Goal: Task Accomplishment & Management: Use online tool/utility

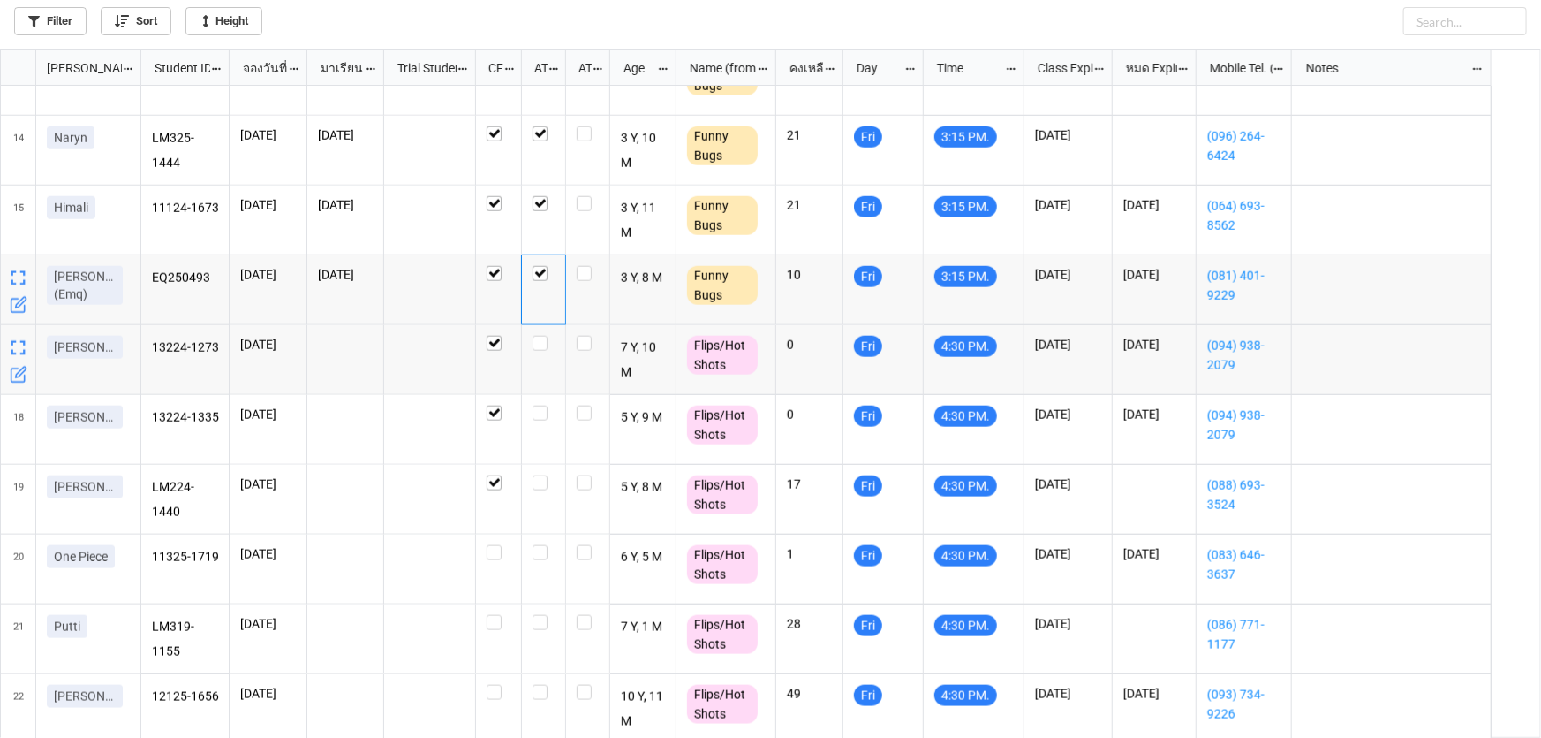
scroll to position [882, 0]
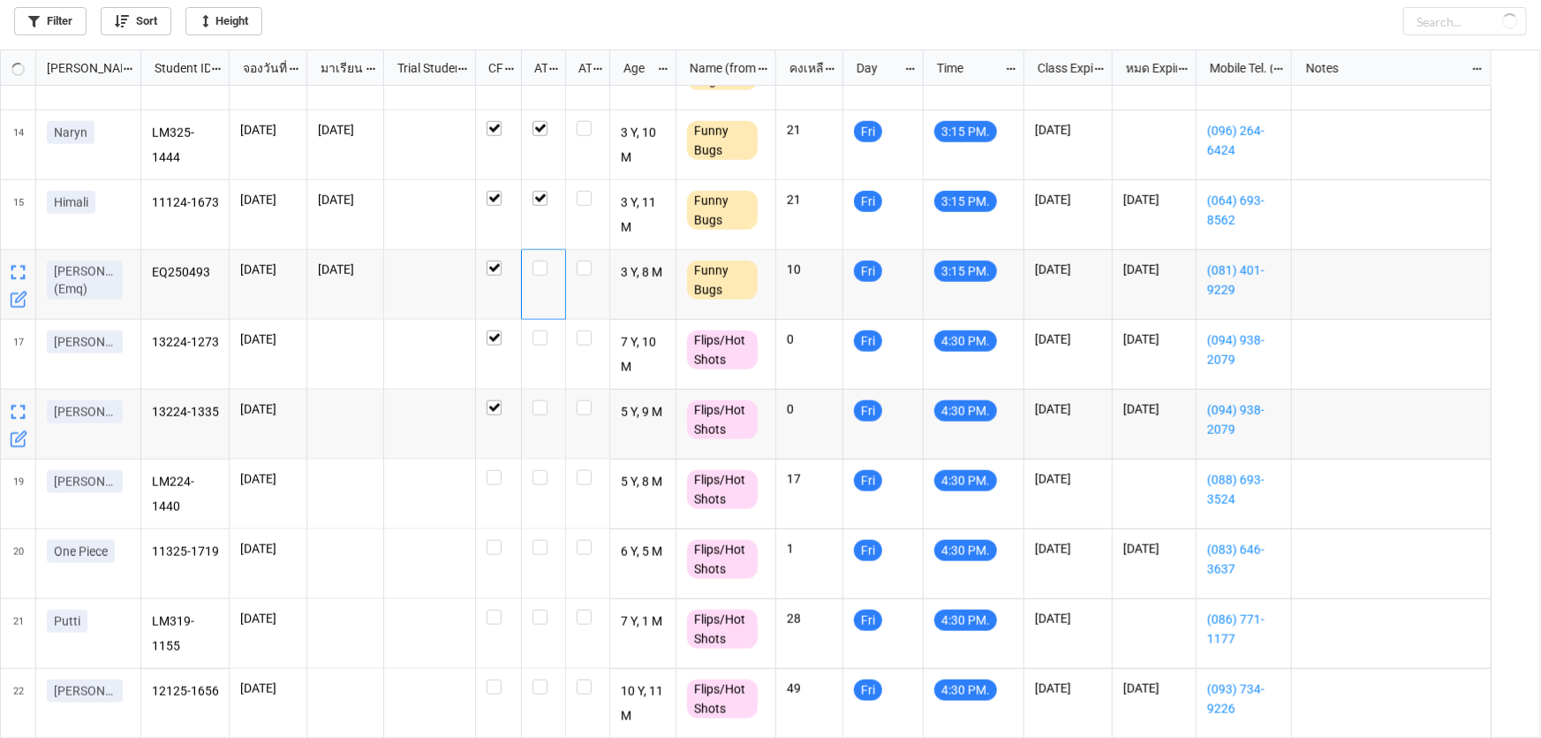
checkbox input "true"
checkbox input "false"
click at [541, 400] on label "grid" at bounding box center [544, 400] width 22 height 0
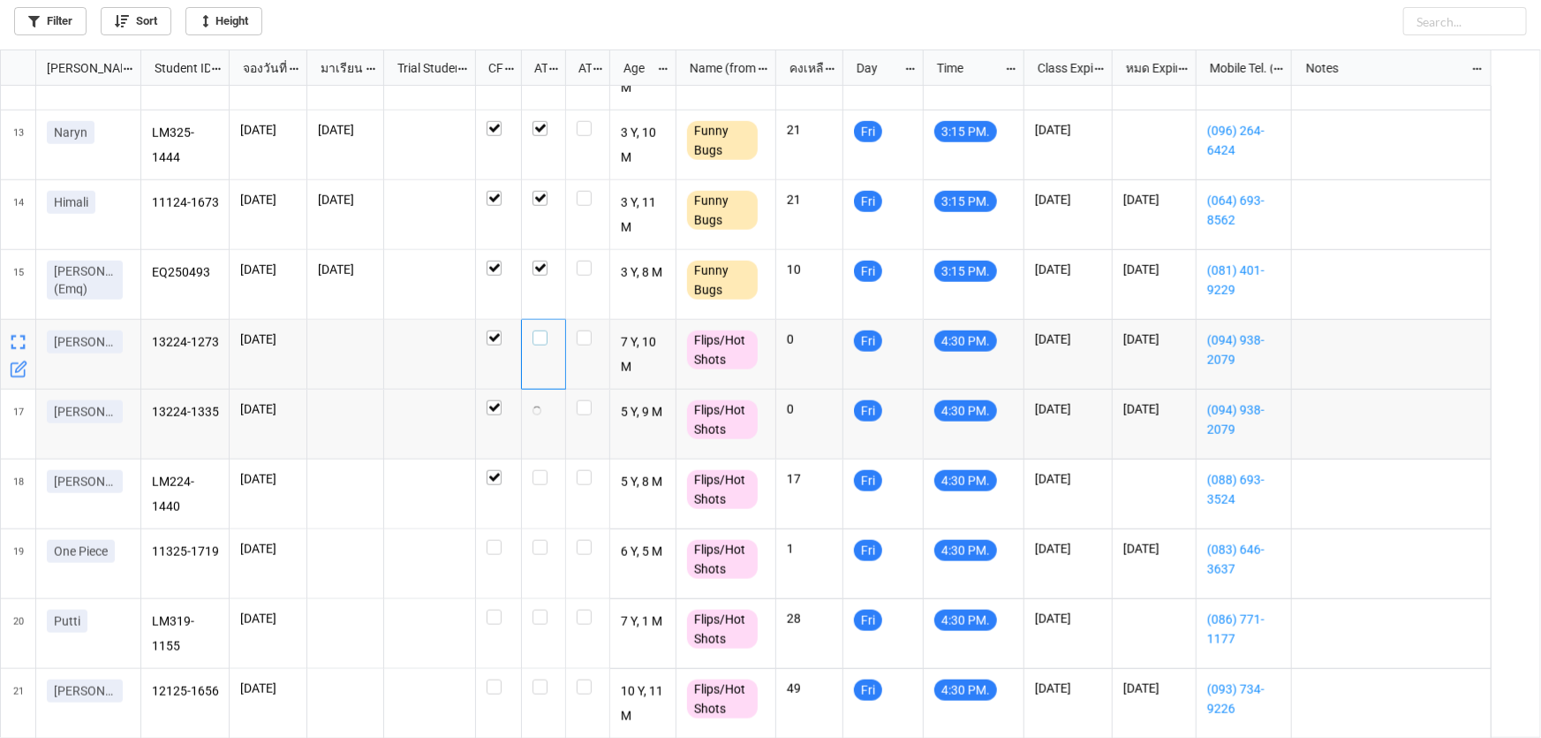
click at [538, 330] on label "grid" at bounding box center [544, 330] width 22 height 0
click at [71, 14] on link "Filter" at bounding box center [50, 21] width 72 height 28
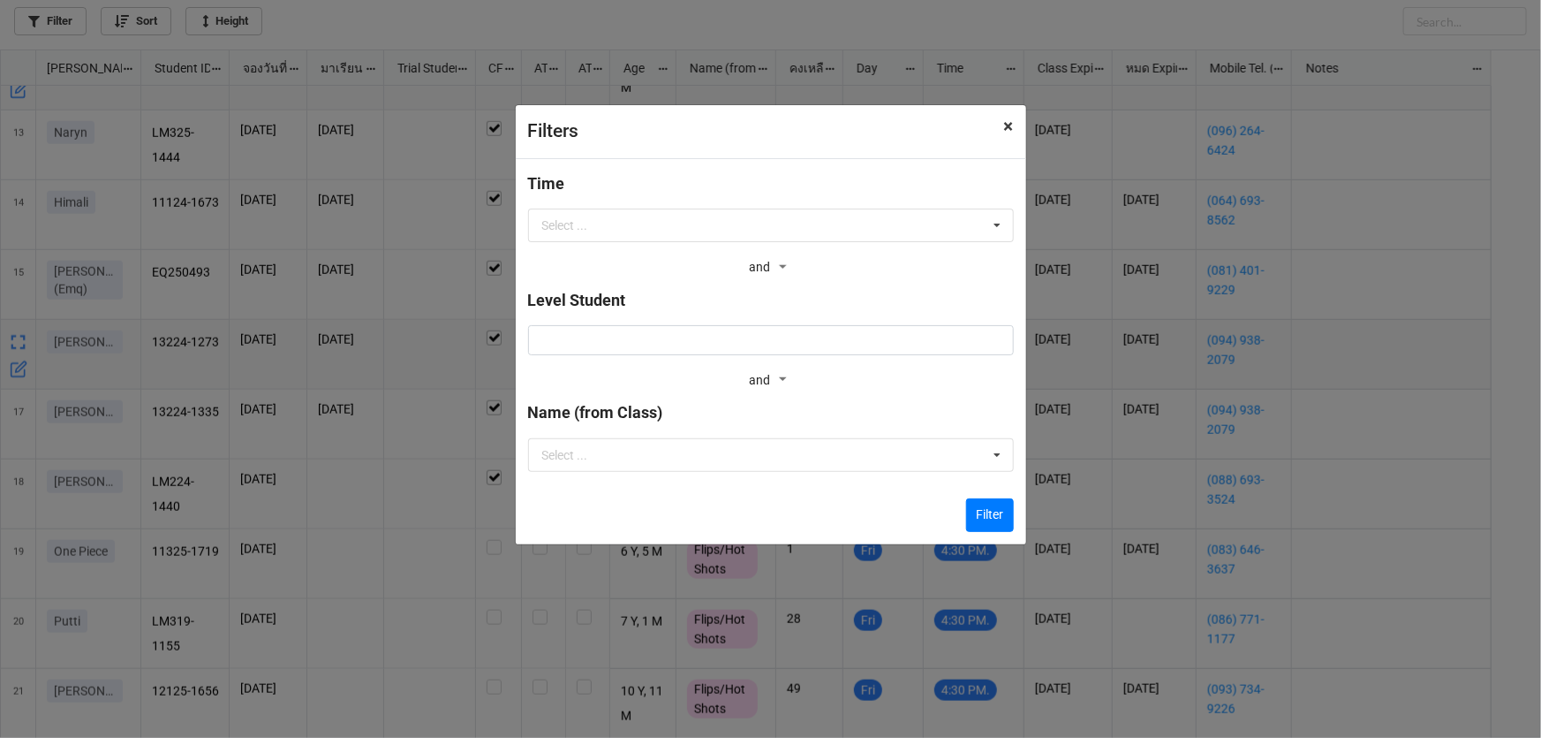
drag, startPoint x: 1007, startPoint y: 125, endPoint x: 450, endPoint y: 75, distance: 559.6
click at [998, 125] on button "× Close" at bounding box center [1009, 126] width 34 height 43
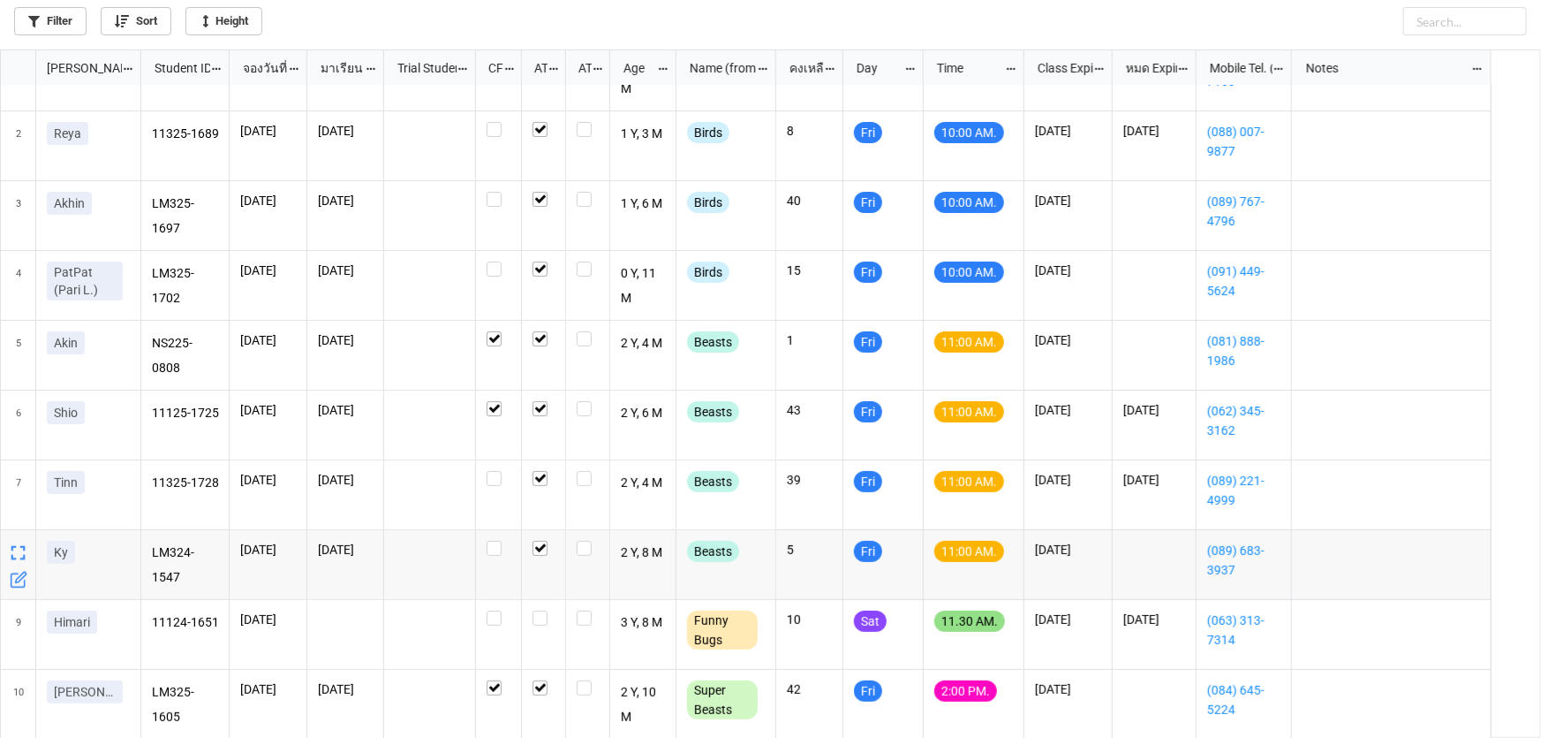
scroll to position [79, 0]
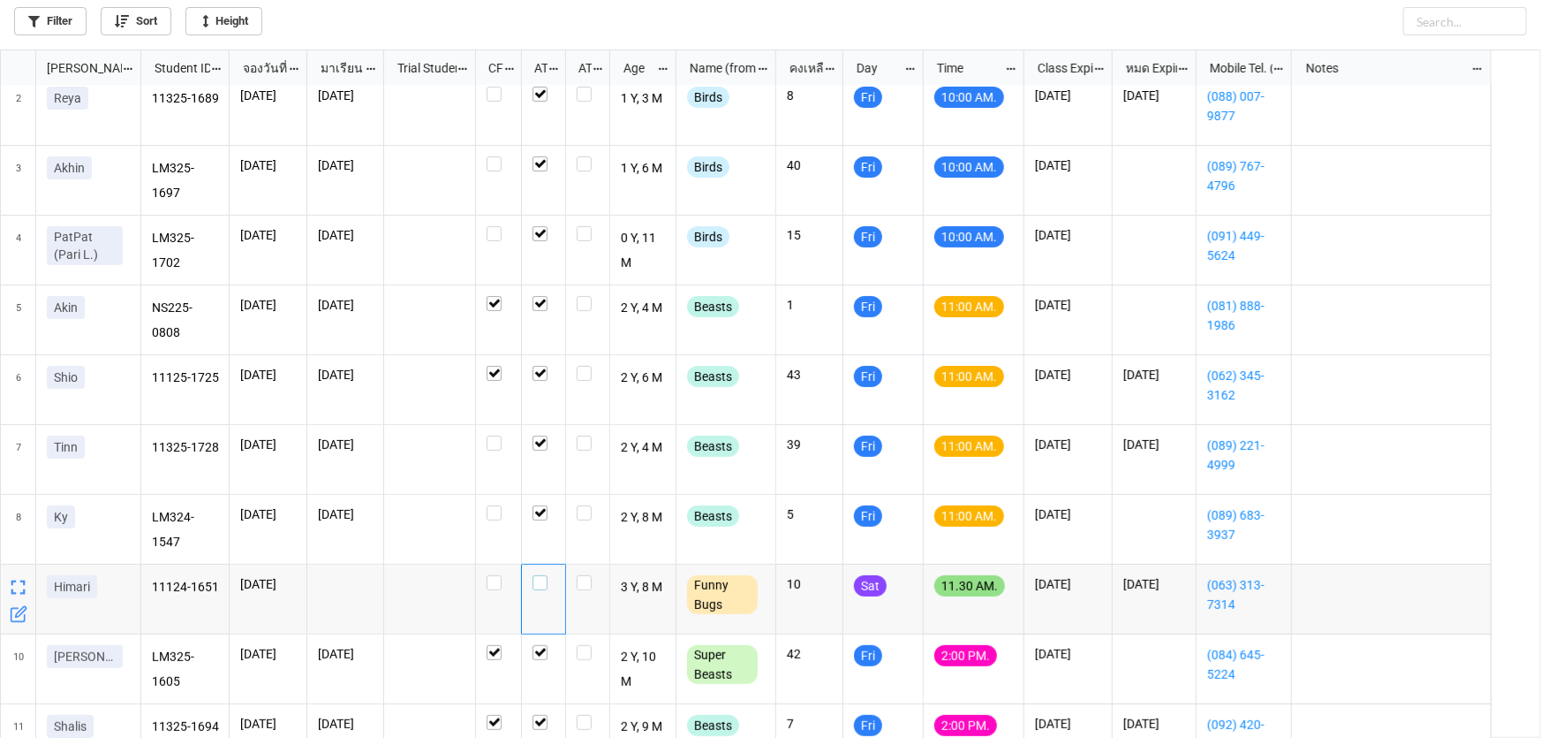
click at [540, 575] on label "grid" at bounding box center [544, 575] width 22 height 0
click at [541, 575] on label "grid" at bounding box center [544, 575] width 22 height 0
click at [359, 585] on p "[DATE]" at bounding box center [345, 584] width 55 height 18
click at [274, 575] on p "[DATE]" at bounding box center [268, 584] width 56 height 18
click at [292, 577] on icon "grid" at bounding box center [296, 575] width 11 height 11
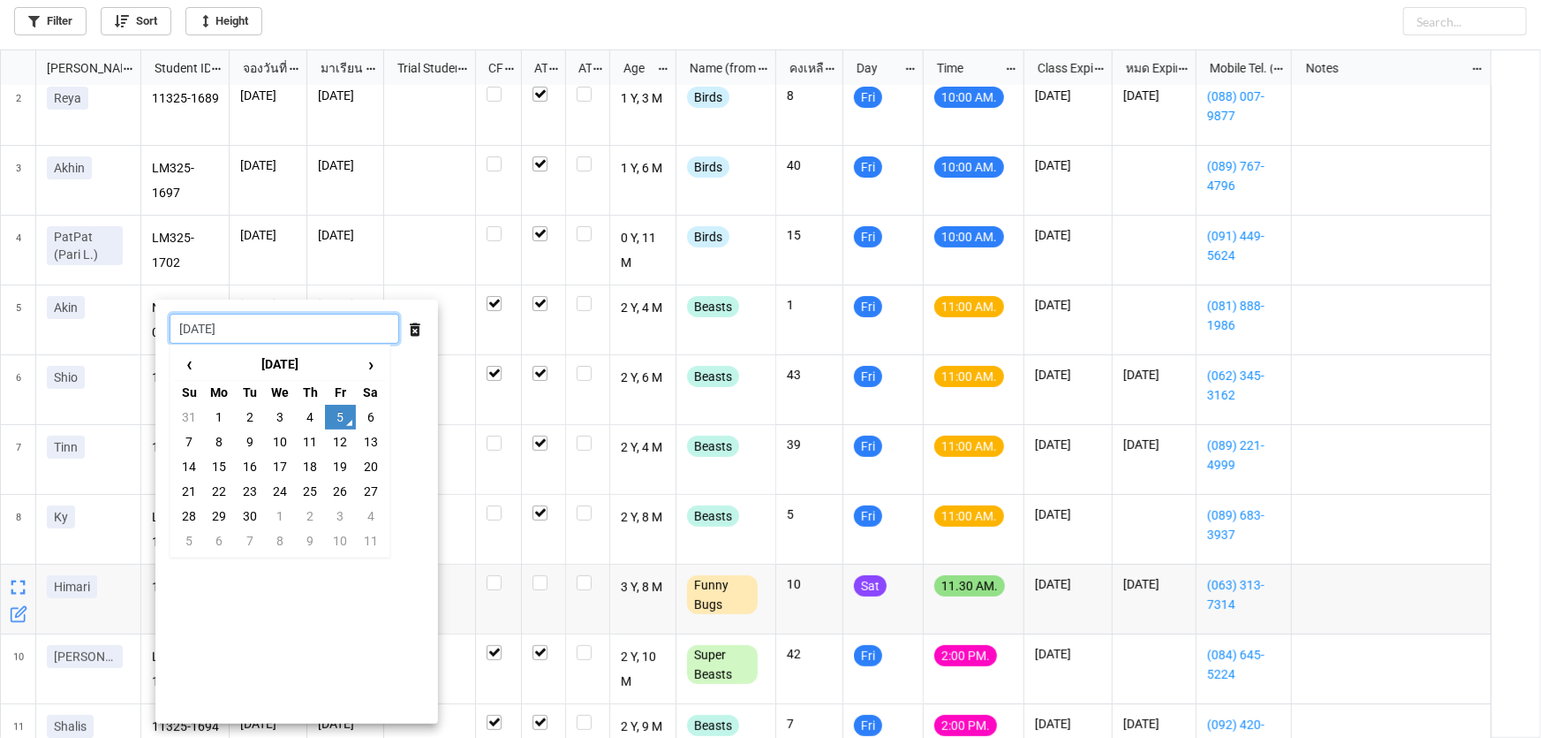
drag, startPoint x: 344, startPoint y: 321, endPoint x: 330, endPoint y: 340, distance: 24.0
click at [344, 324] on input "[DATE]" at bounding box center [285, 329] width 230 height 30
click at [372, 418] on td "6" at bounding box center [371, 417] width 30 height 25
type input "6/9/2025"
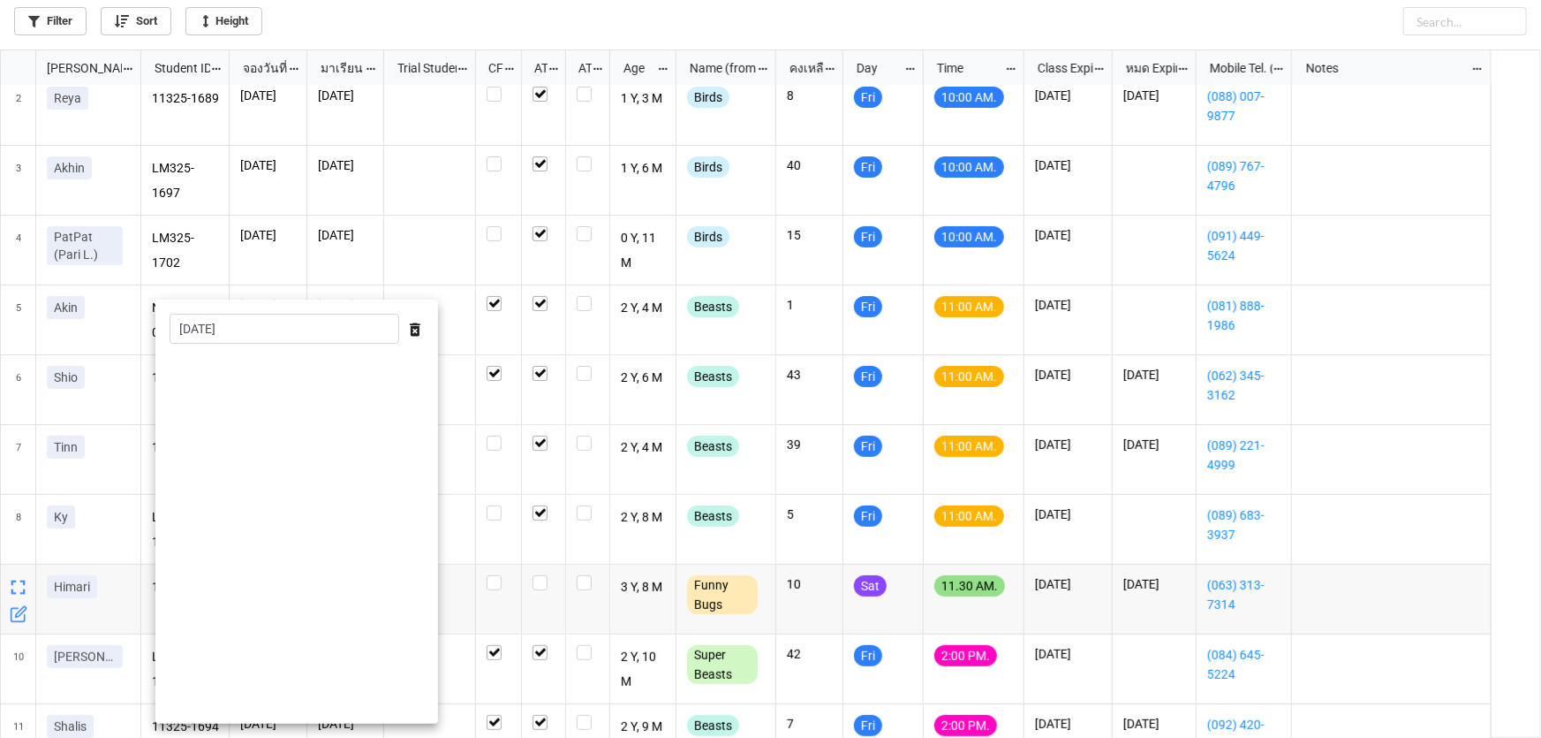
click at [465, 512] on div at bounding box center [770, 369] width 1541 height 738
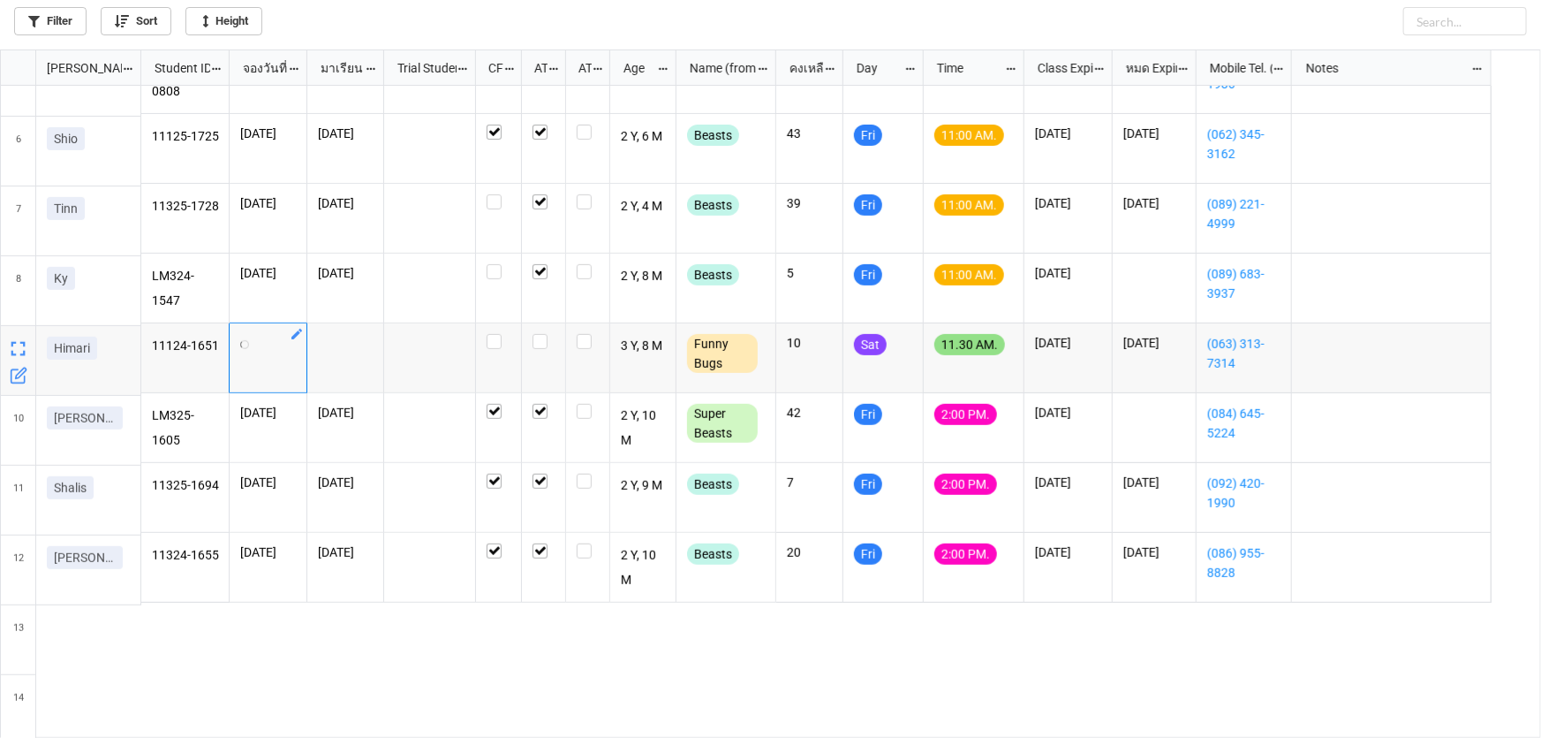
scroll to position [321, 0]
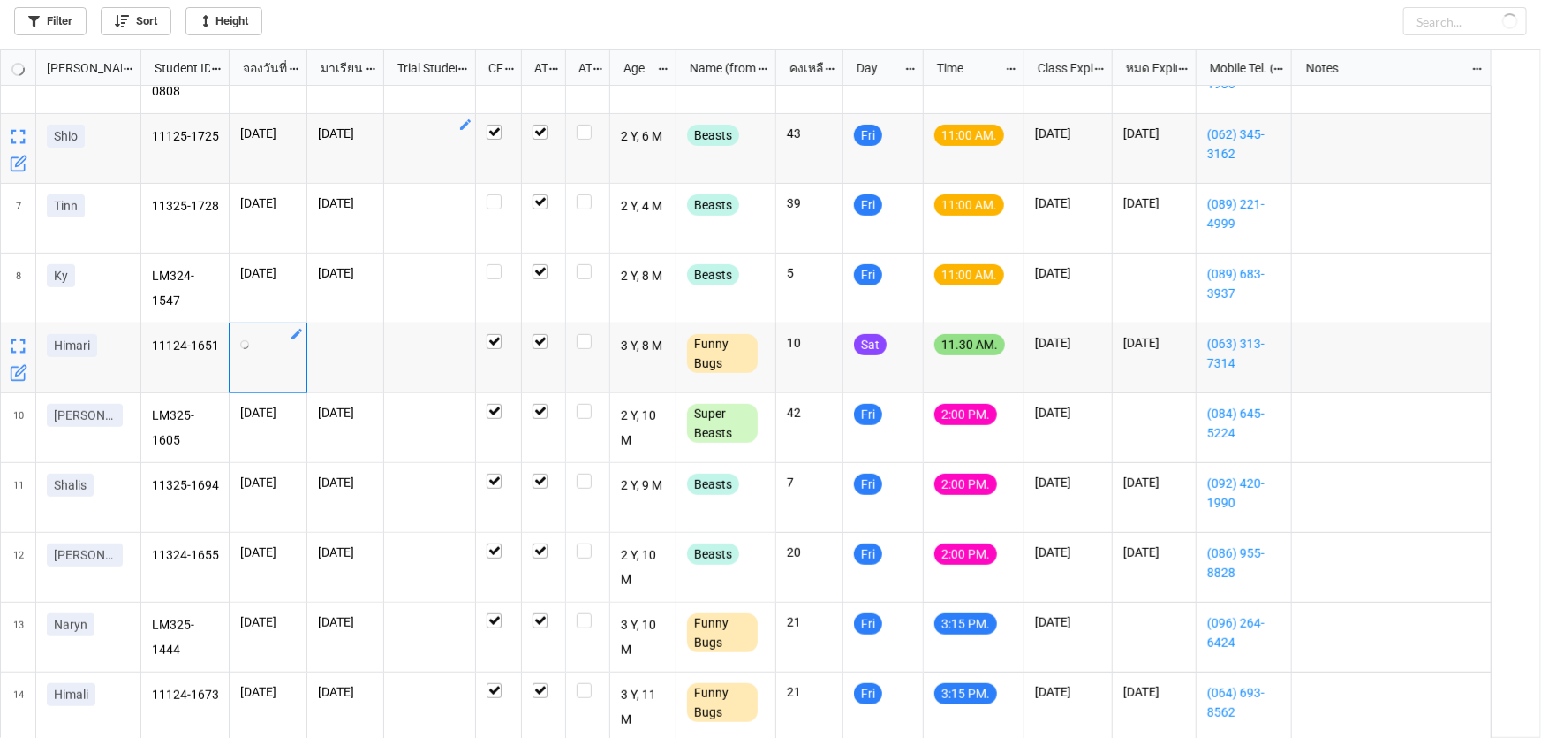
checkbox input "true"
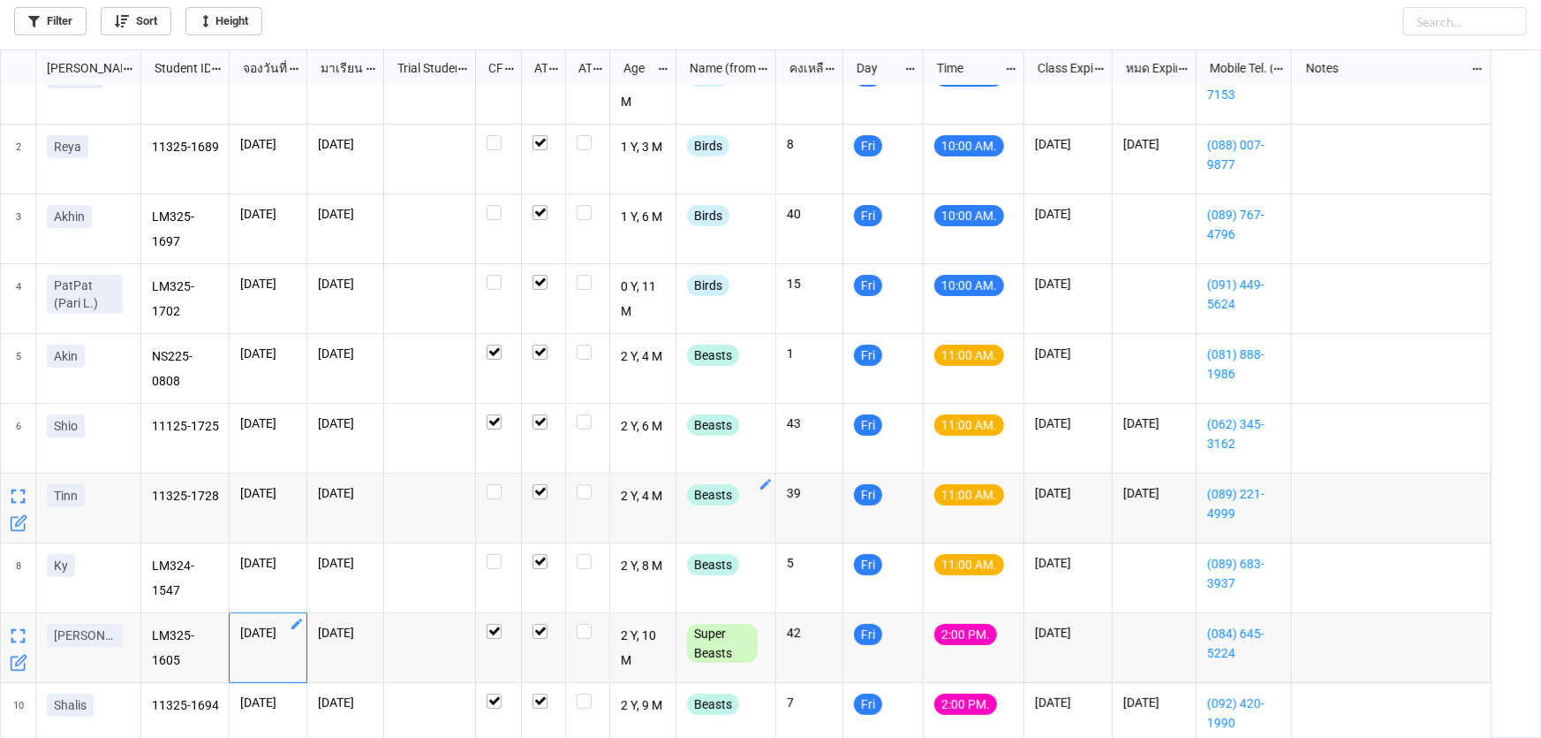
scroll to position [0, 0]
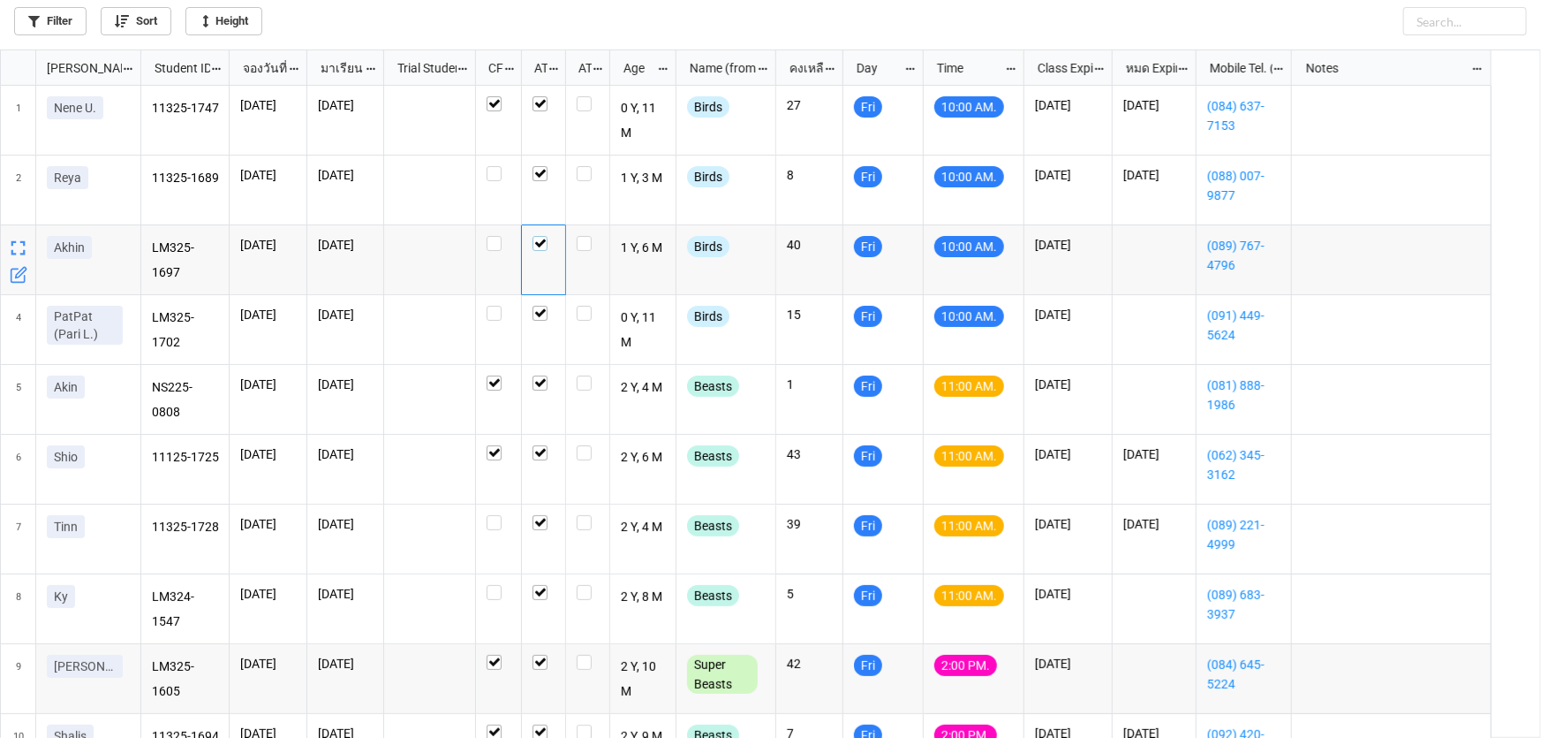
click at [546, 236] on label "grid" at bounding box center [544, 236] width 22 height 0
click at [131, 238] on icon "grid" at bounding box center [130, 236] width 11 height 11
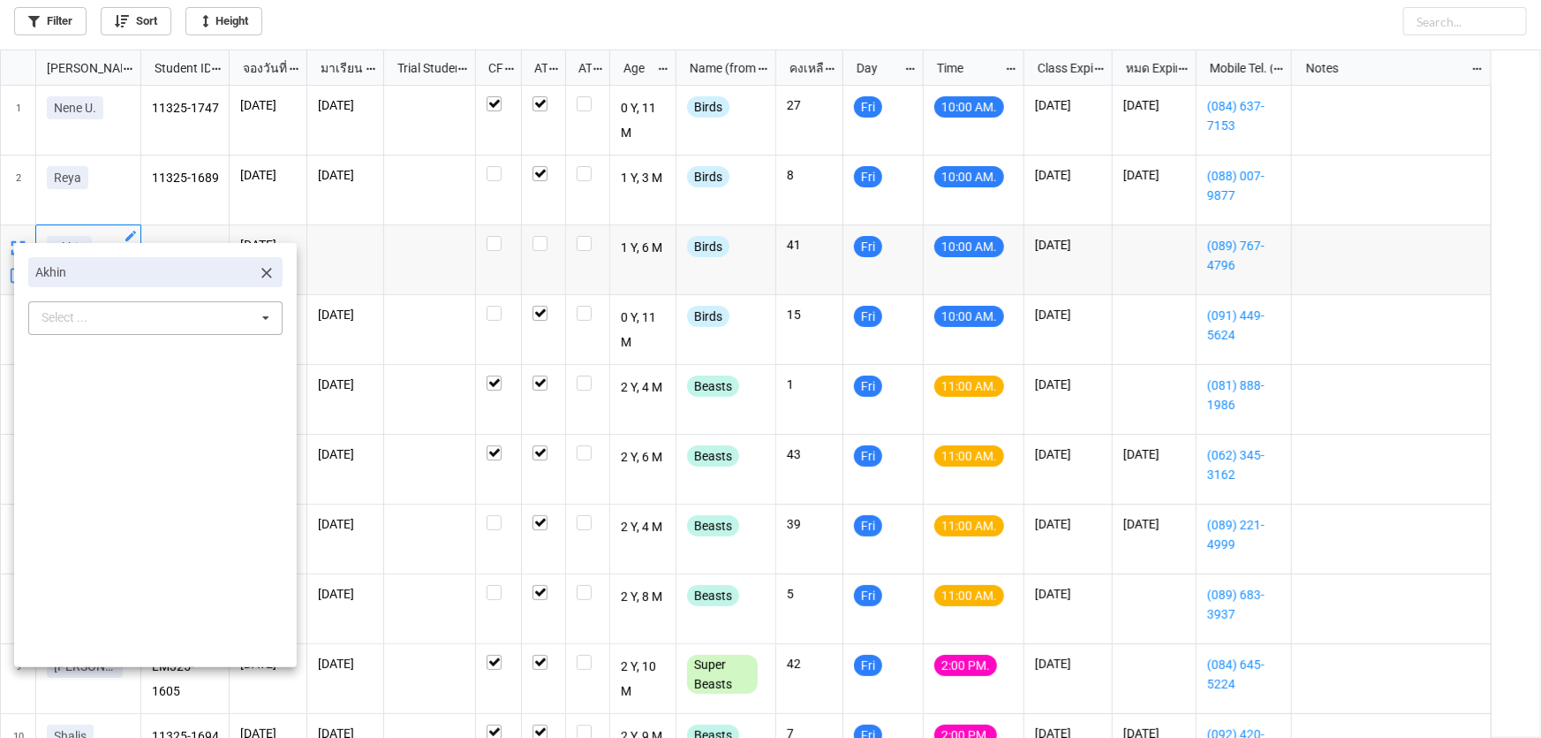
drag, startPoint x: 257, startPoint y: 265, endPoint x: 244, endPoint y: 266, distance: 13.3
click at [258, 266] on icon at bounding box center [267, 273] width 18 height 18
click at [185, 269] on div "Select ... No results found." at bounding box center [155, 274] width 254 height 34
type input "ฟ"
type input "arv"
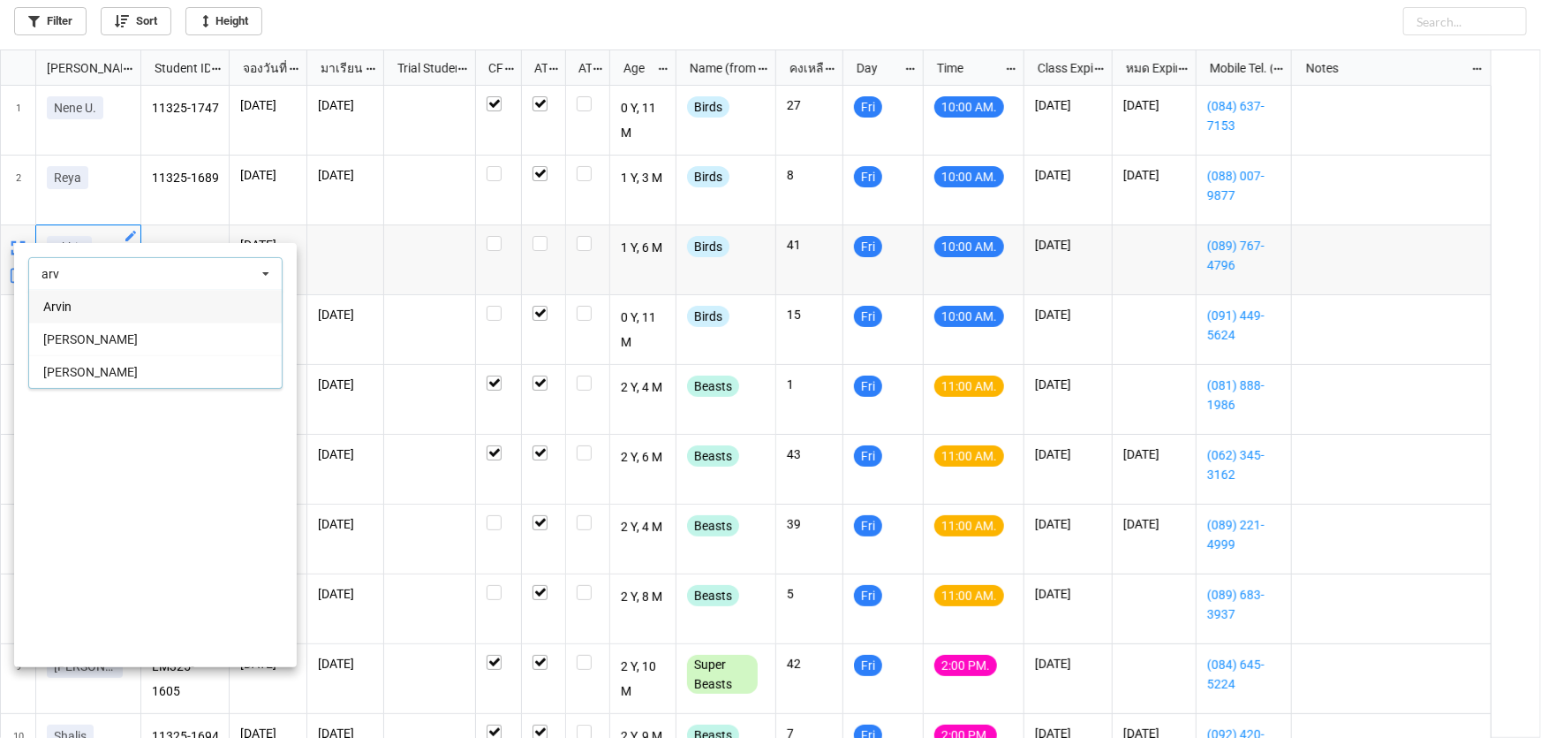
click at [170, 308] on div "Arvin" at bounding box center [155, 306] width 253 height 33
click at [374, 240] on div at bounding box center [770, 369] width 1541 height 738
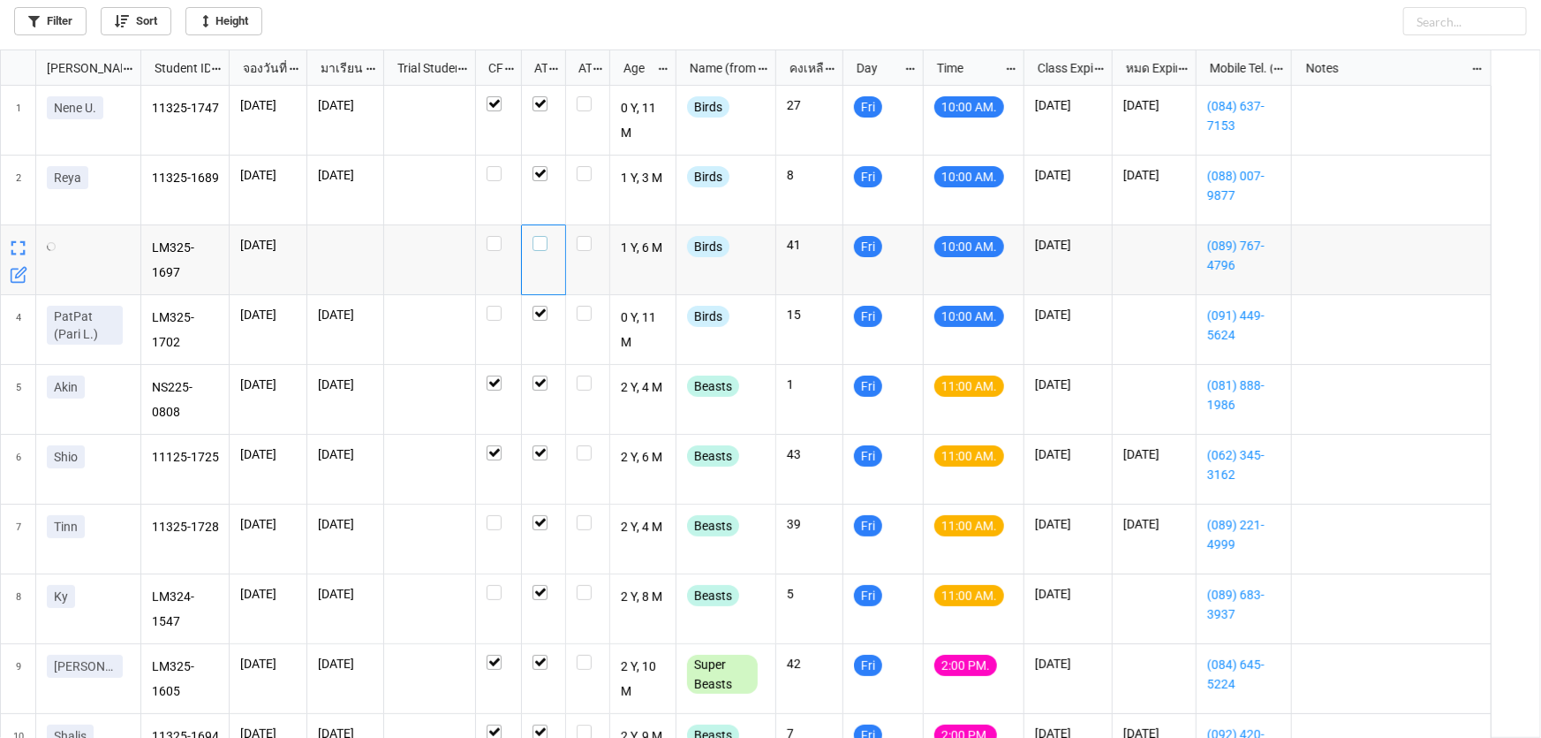
click at [544, 236] on label "grid" at bounding box center [544, 236] width 22 height 0
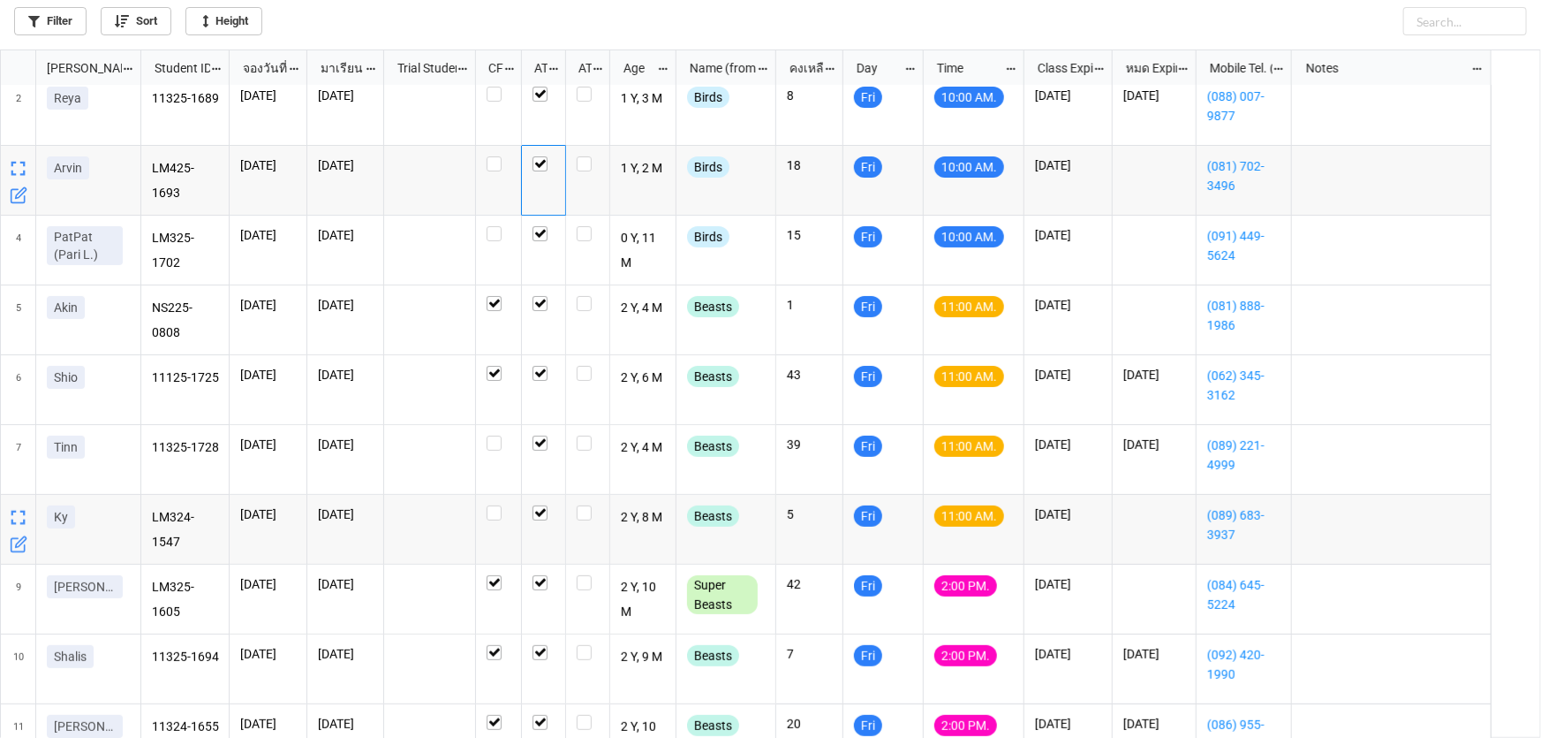
scroll to position [160, 0]
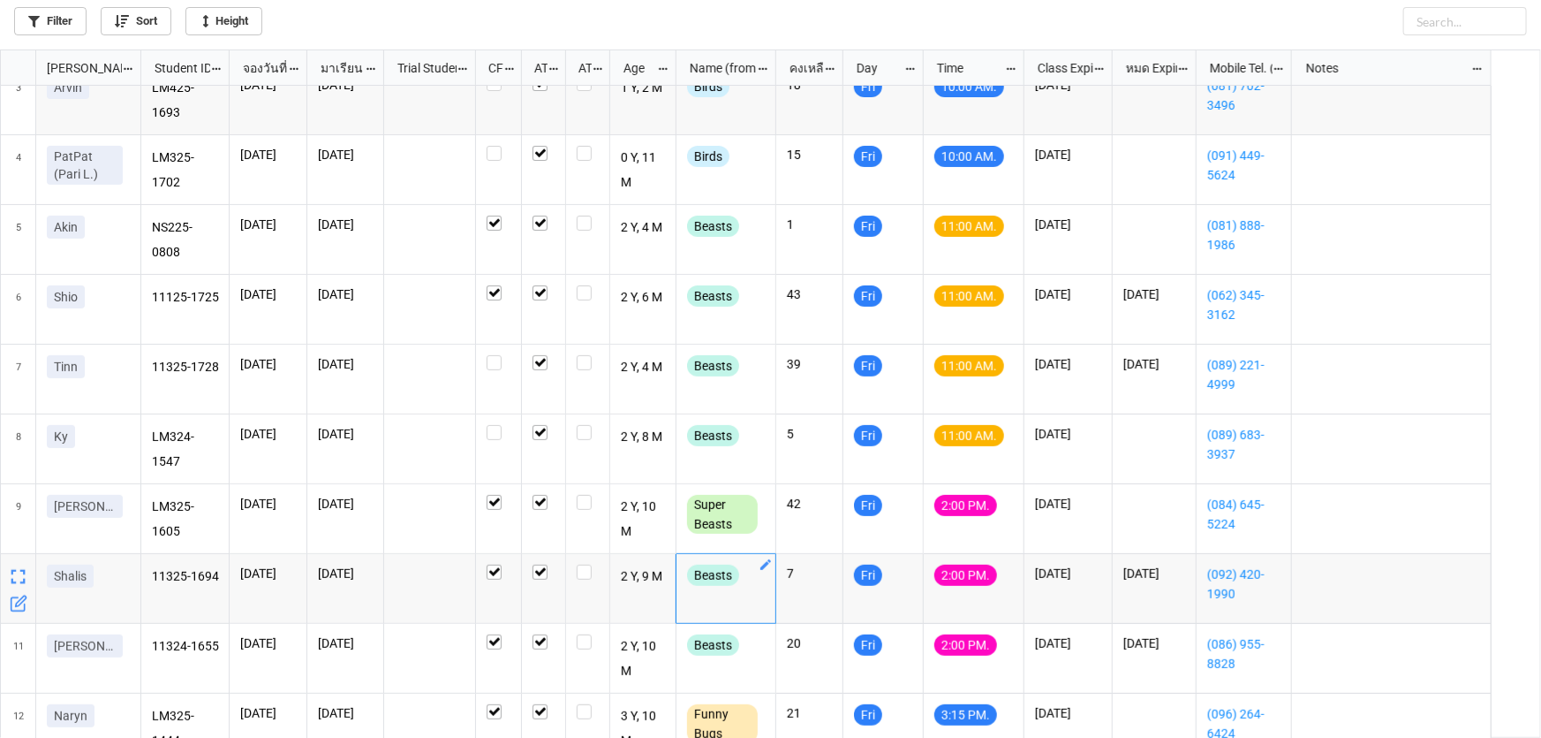
click at [765, 561] on icon "grid" at bounding box center [766, 564] width 14 height 14
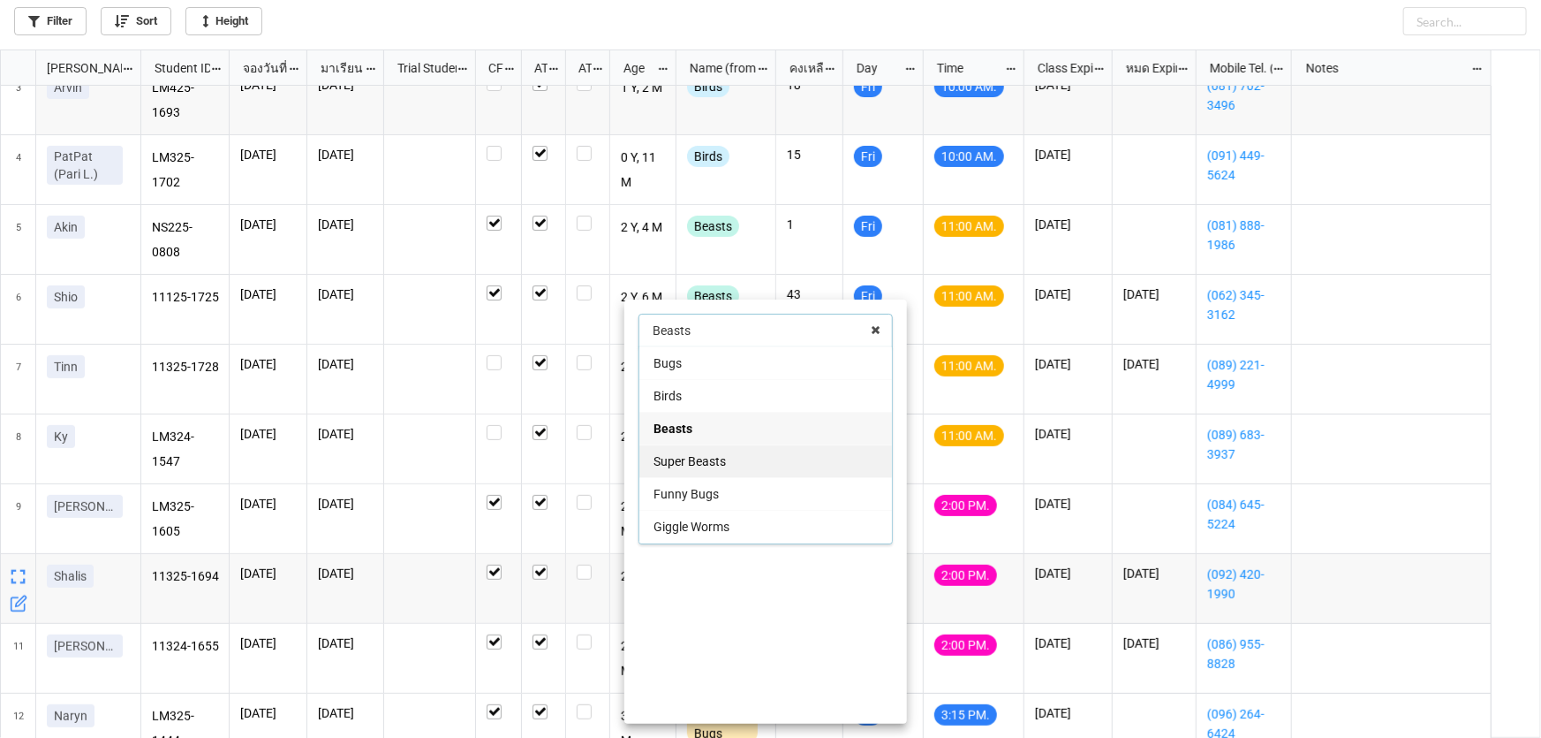
click at [795, 456] on div "Super Beasts" at bounding box center [765, 460] width 253 height 33
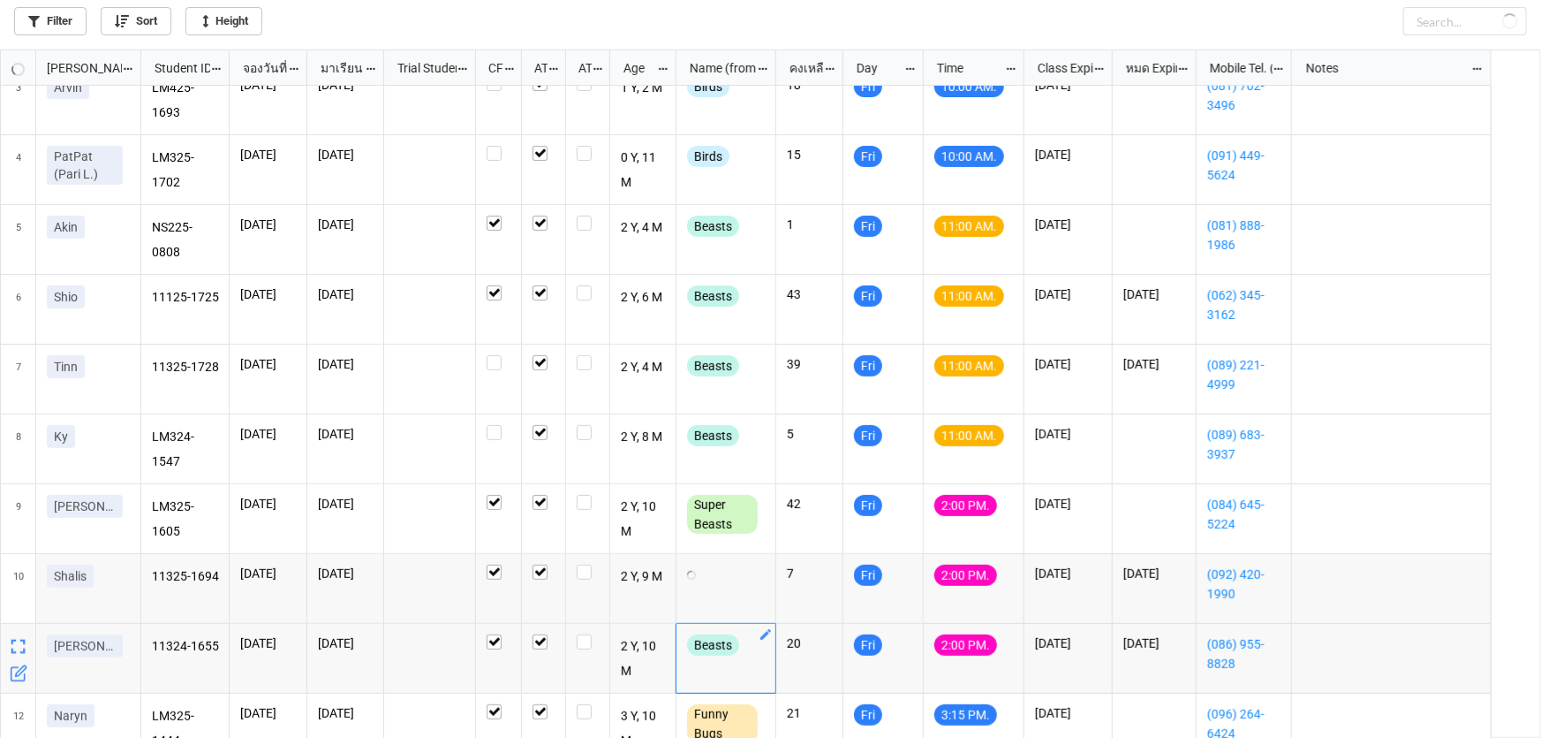
click at [766, 632] on icon "grid" at bounding box center [765, 634] width 11 height 11
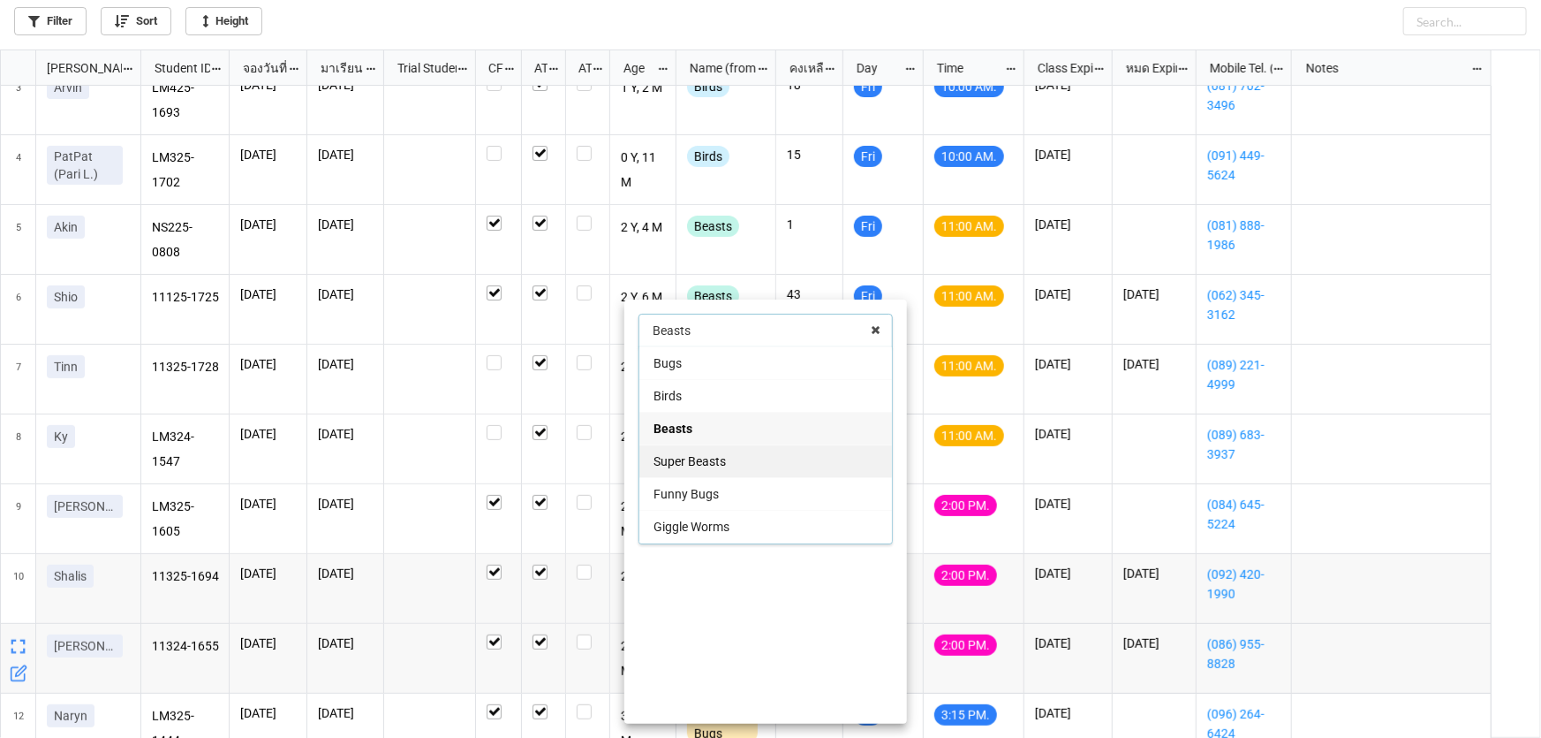
click at [745, 458] on div "Super Beasts" at bounding box center [765, 460] width 253 height 33
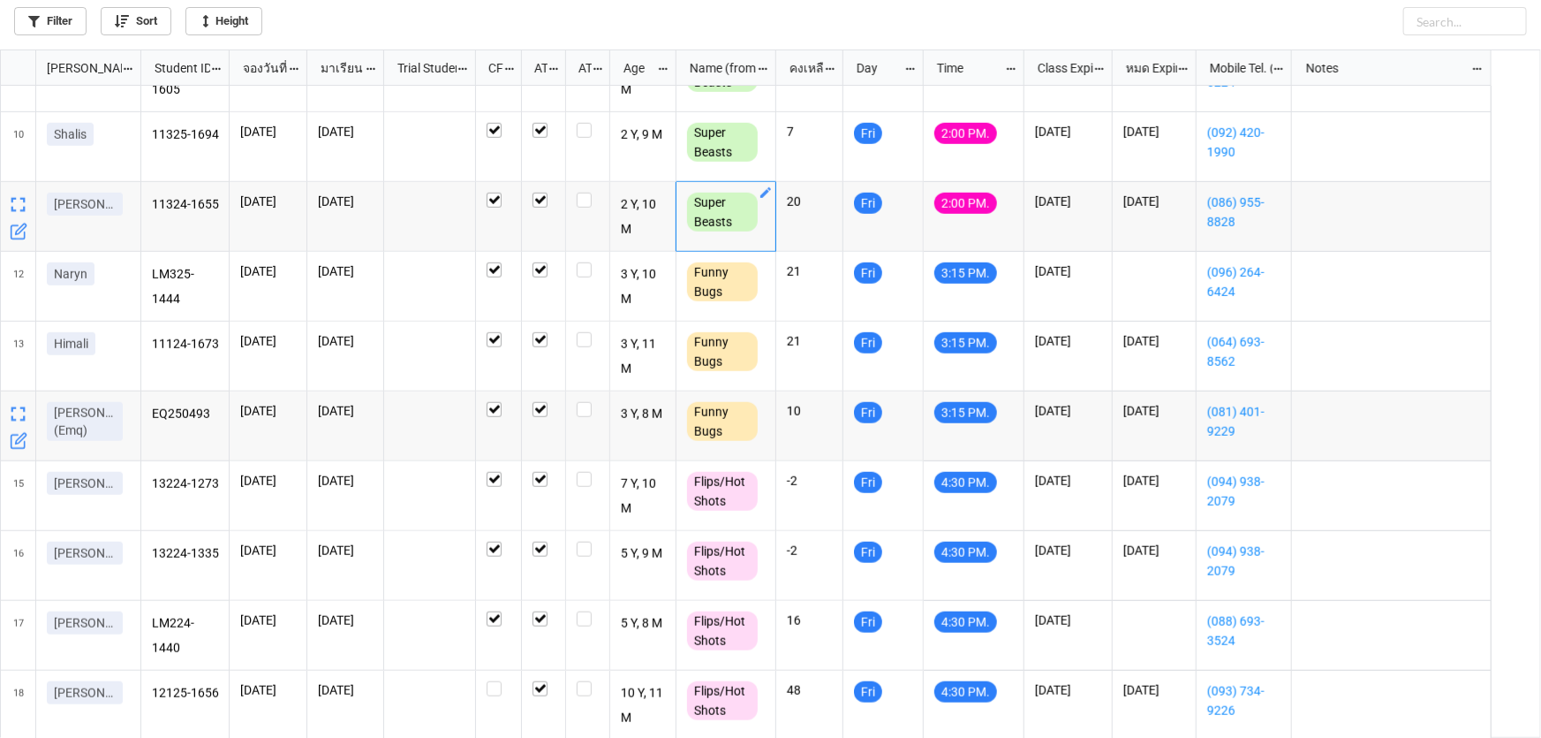
scroll to position [602, 0]
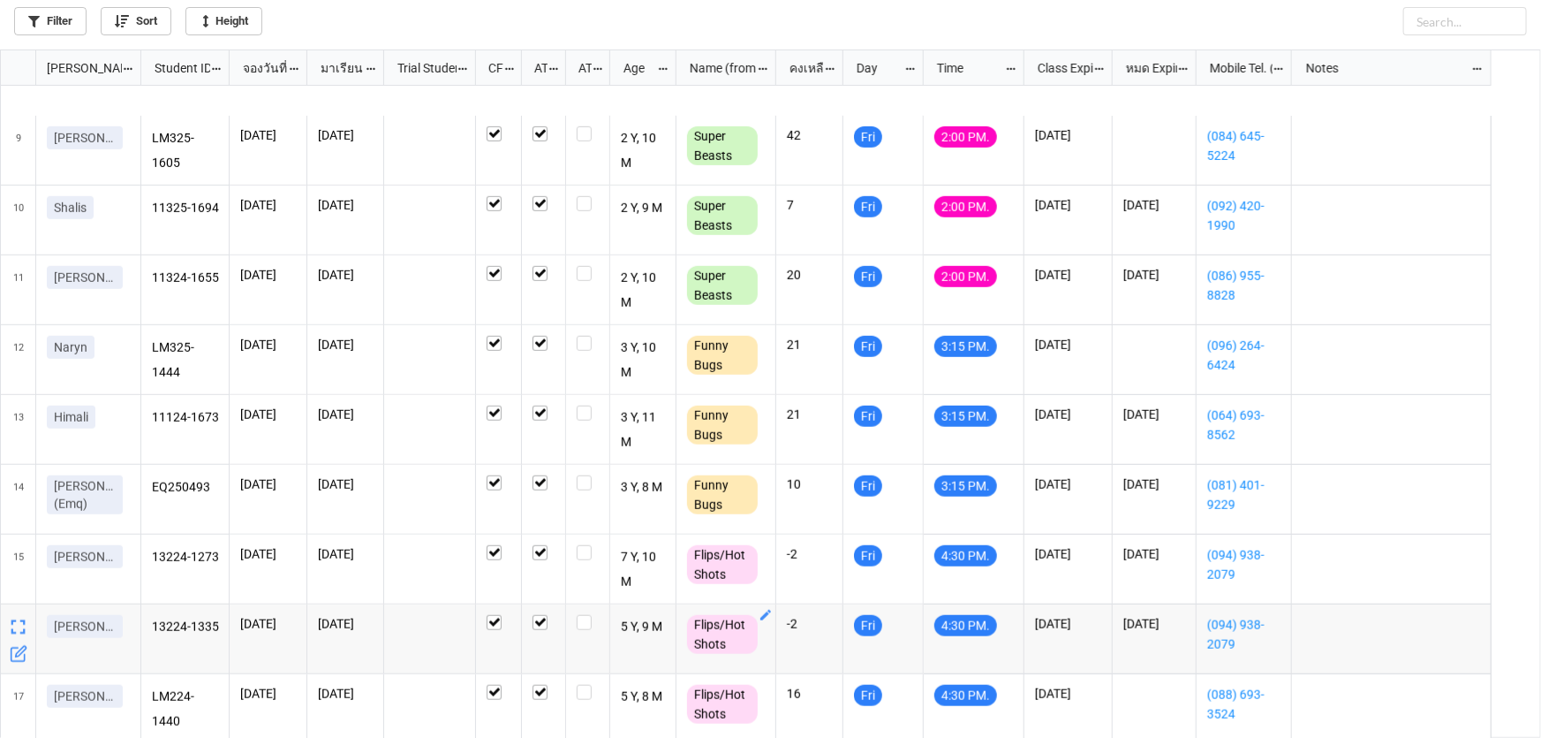
scroll to position [602, 0]
